Goal: Find specific page/section: Find specific page/section

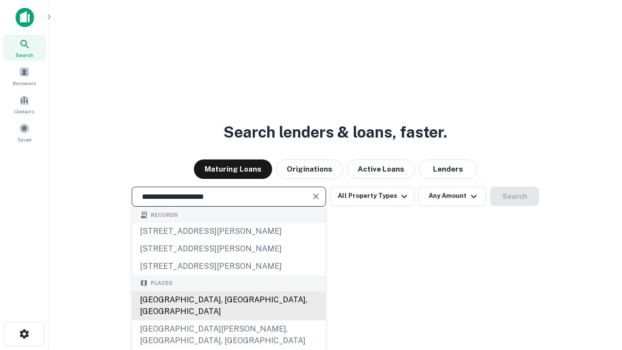
click at [228, 320] on div "[GEOGRAPHIC_DATA], [GEOGRAPHIC_DATA], [GEOGRAPHIC_DATA]" at bounding box center [228, 305] width 193 height 29
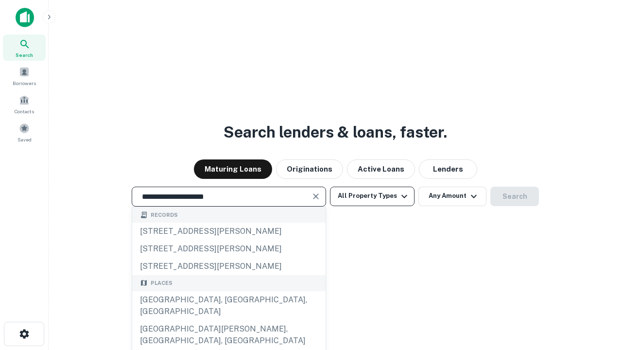
type input "**********"
click at [372, 196] on button "All Property Types" at bounding box center [372, 196] width 85 height 19
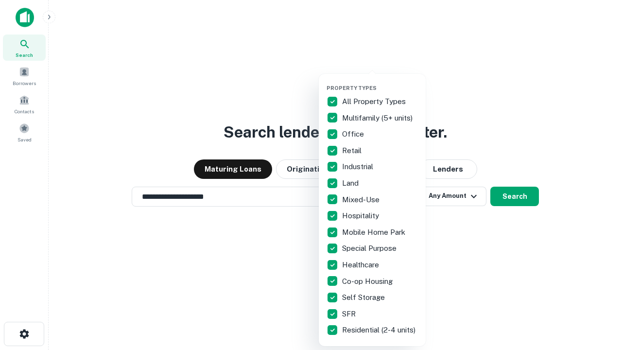
click at [380, 82] on button "button" at bounding box center [379, 82] width 107 height 0
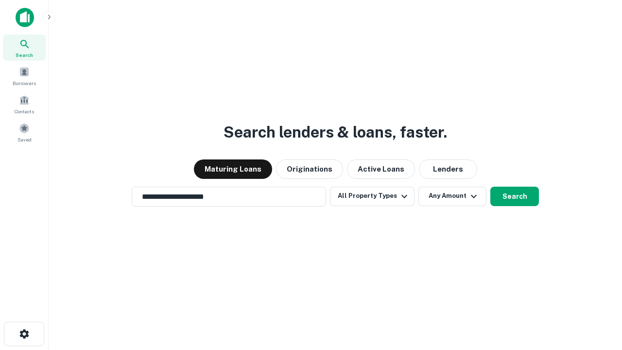
scroll to position [6, 117]
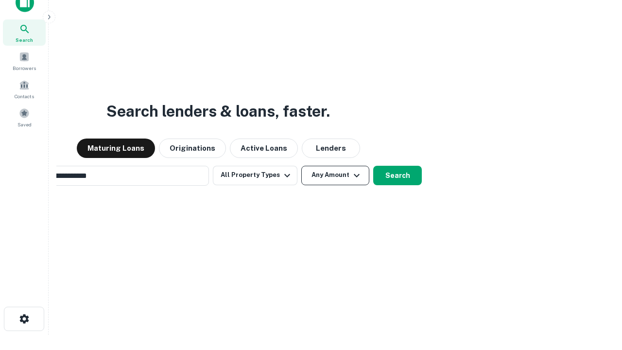
click at [301, 166] on button "Any Amount" at bounding box center [335, 175] width 68 height 19
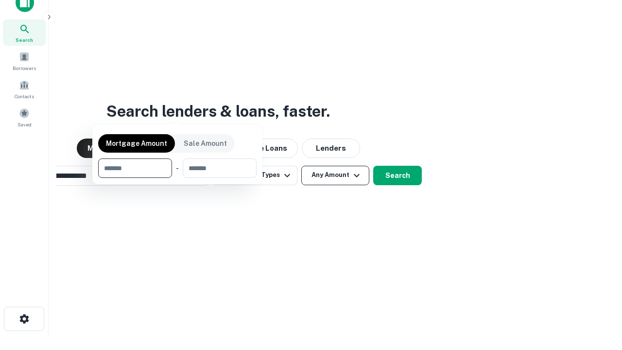
scroll to position [70, 275]
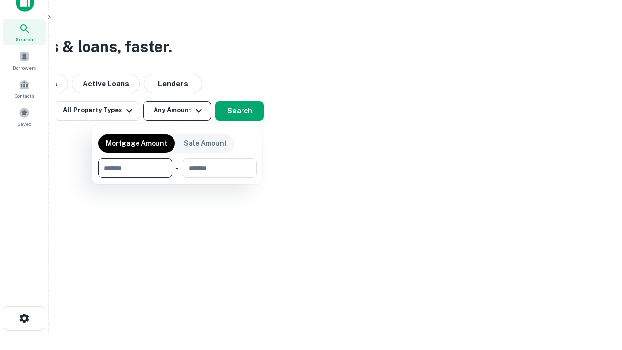
type input "*******"
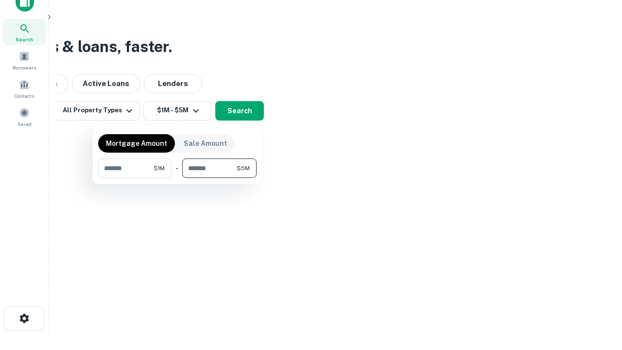
type input "*******"
click at [177, 178] on button "button" at bounding box center [177, 178] width 158 height 0
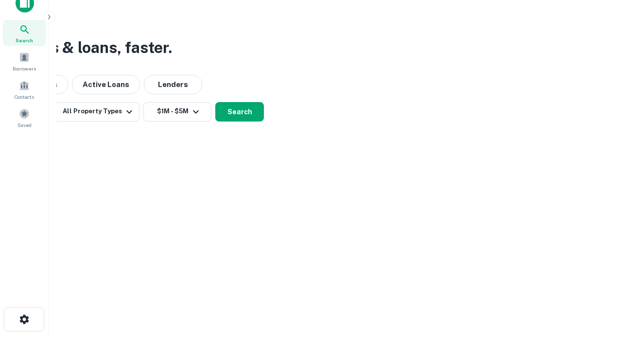
scroll to position [6, 179]
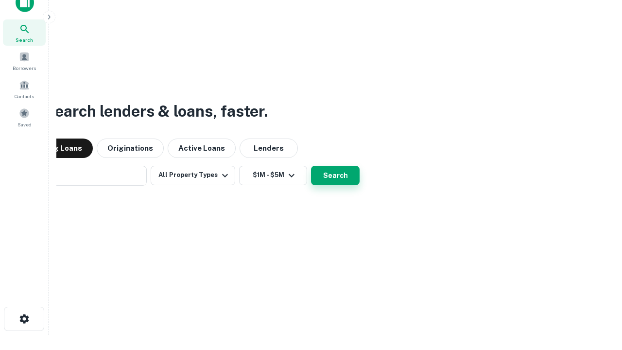
click at [311, 166] on button "Search" at bounding box center [335, 175] width 49 height 19
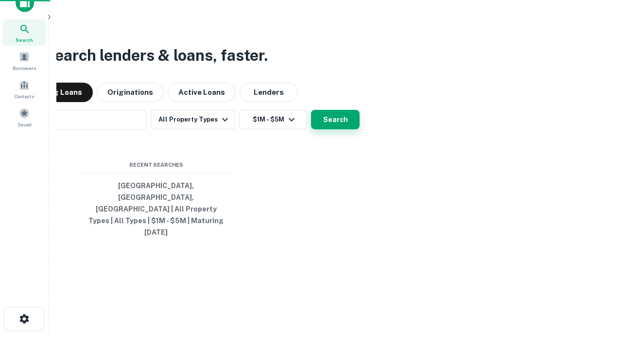
scroll to position [26, 275]
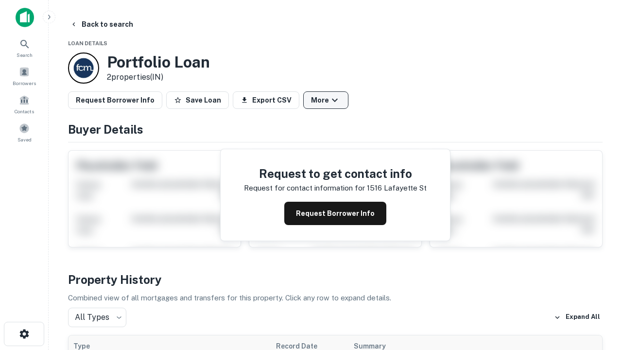
click at [325, 100] on button "More" at bounding box center [325, 99] width 45 height 17
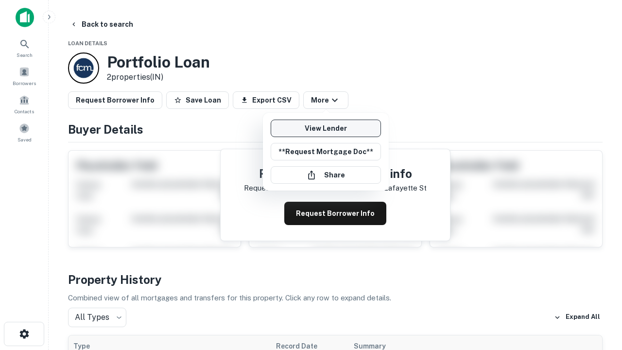
click at [325, 128] on link "View Lender" at bounding box center [326, 128] width 110 height 17
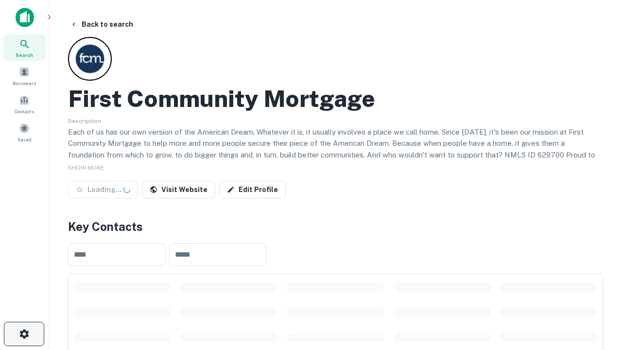
click at [24, 334] on icon "button" at bounding box center [24, 334] width 12 height 12
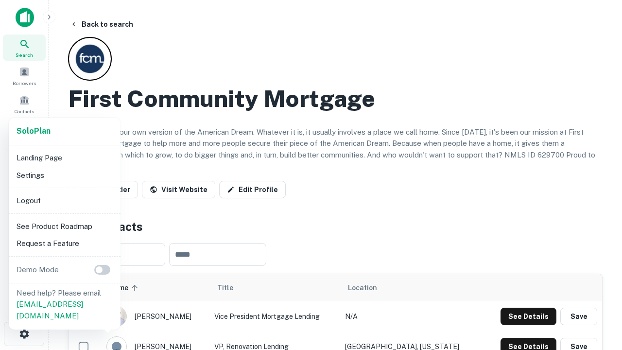
click at [64, 200] on li "Logout" at bounding box center [65, 200] width 104 height 17
